Goal: Task Accomplishment & Management: Manage account settings

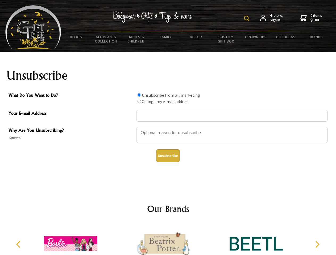
click at [247, 18] on img at bounding box center [246, 18] width 5 height 5
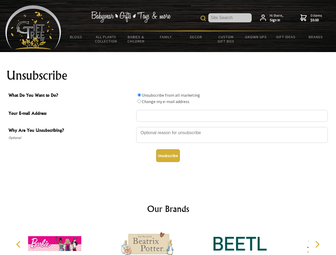
click at [168, 127] on div at bounding box center [231, 136] width 191 height 19
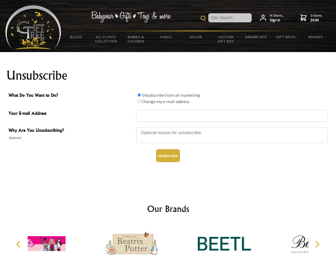
click at [139, 95] on input "What Do You Want to Do?" at bounding box center [138, 94] width 3 height 3
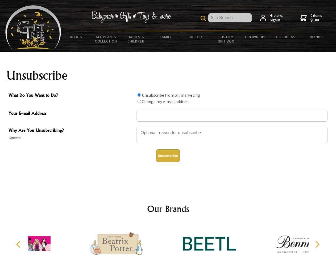
click at [139, 101] on input "What Do You Want to Do?" at bounding box center [138, 101] width 3 height 3
radio input "true"
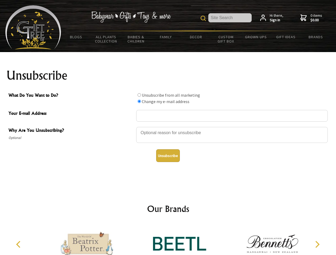
click at [168, 156] on button "Unsubscribe" at bounding box center [168, 155] width 24 height 13
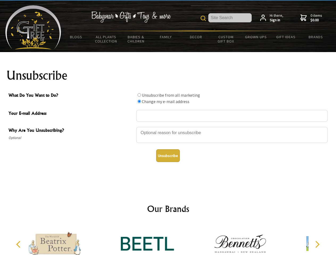
click at [19, 245] on icon "Previous" at bounding box center [18, 244] width 7 height 7
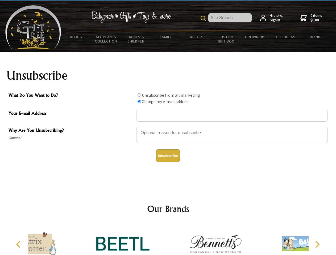
click at [317, 245] on icon "Next" at bounding box center [316, 244] width 7 height 7
